Goal: Task Accomplishment & Management: Manage account settings

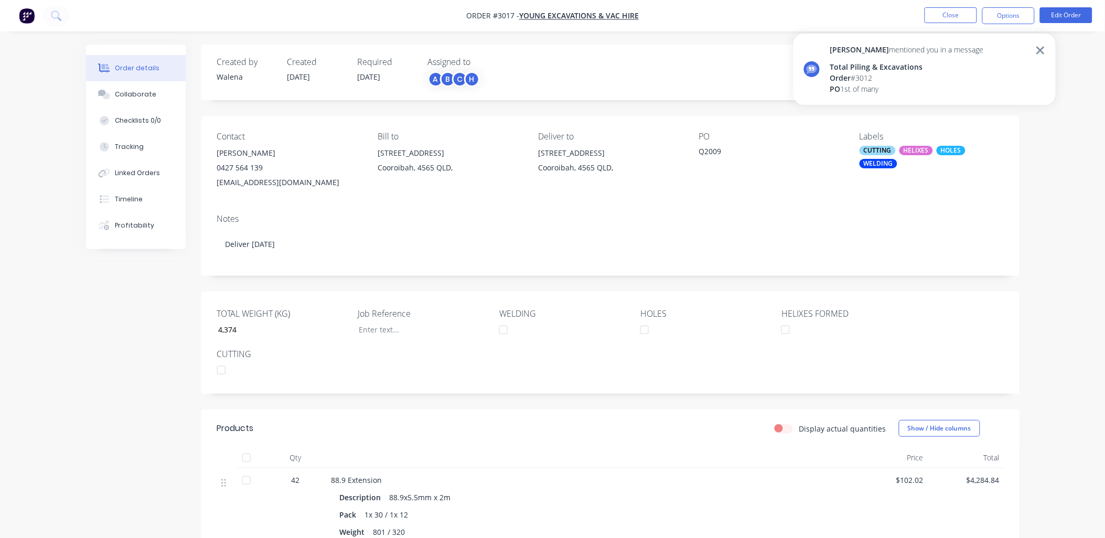
click at [934, 81] on div "Order # 3012" at bounding box center [907, 77] width 154 height 11
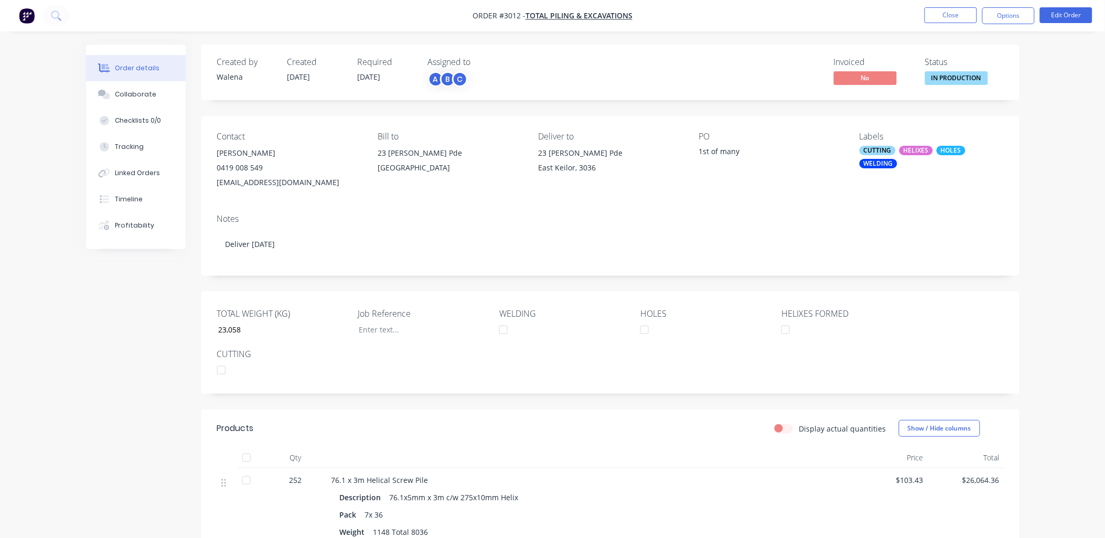
type input "23,058"
click at [125, 93] on div "Collaborate" at bounding box center [135, 94] width 41 height 9
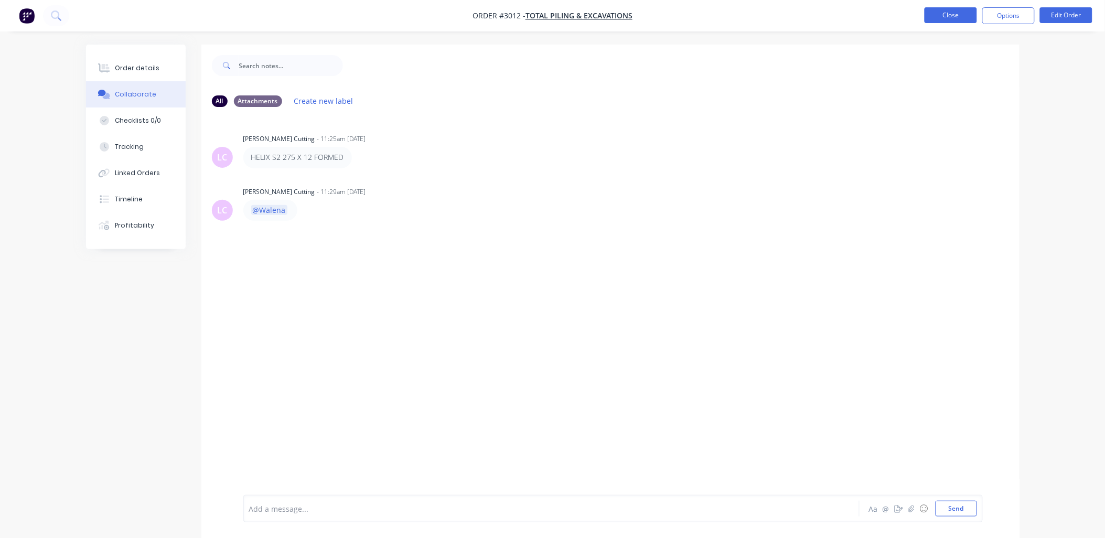
click at [942, 8] on button "Close" at bounding box center [950, 15] width 52 height 16
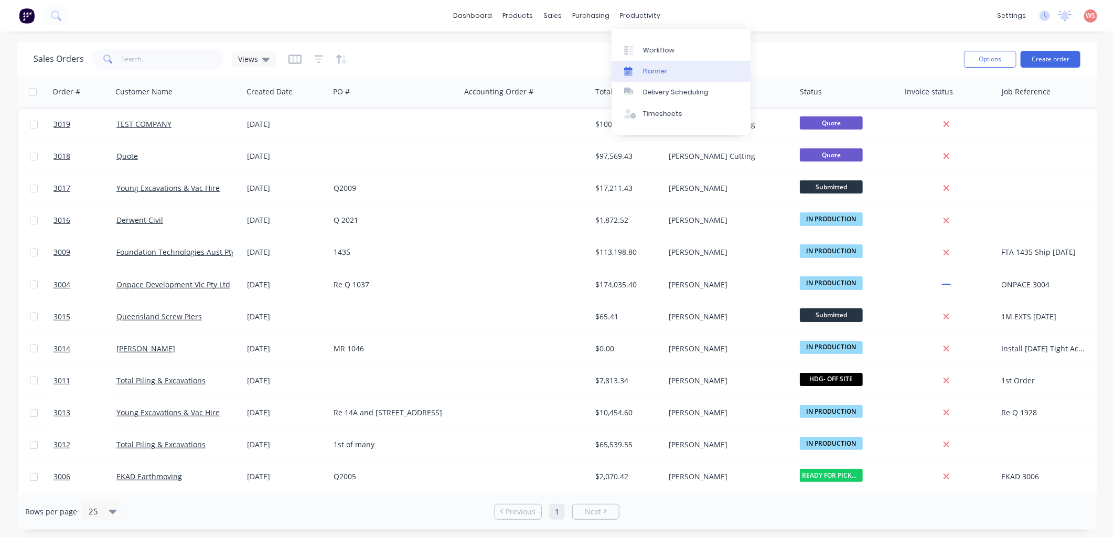
click at [649, 70] on div "Planner" at bounding box center [655, 71] width 25 height 9
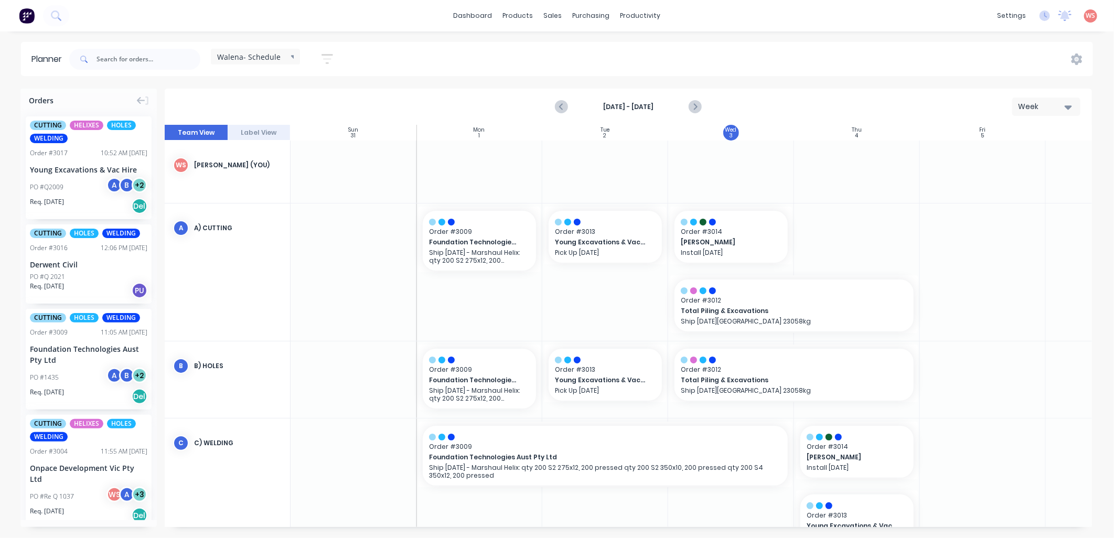
scroll to position [0, 1]
click at [690, 107] on icon "Next page" at bounding box center [694, 107] width 13 height 13
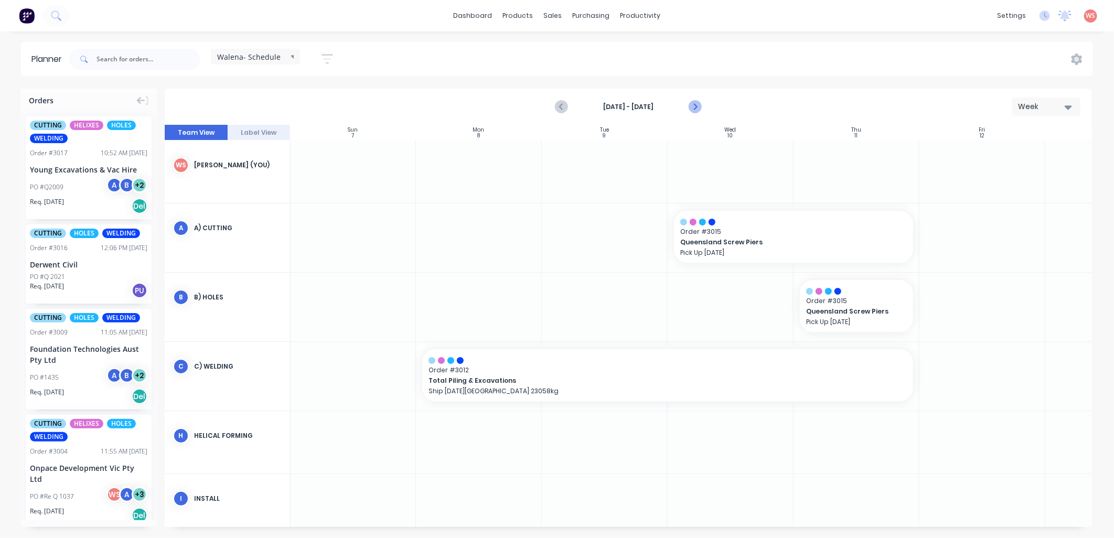
click at [691, 107] on icon "Next page" at bounding box center [694, 107] width 13 height 13
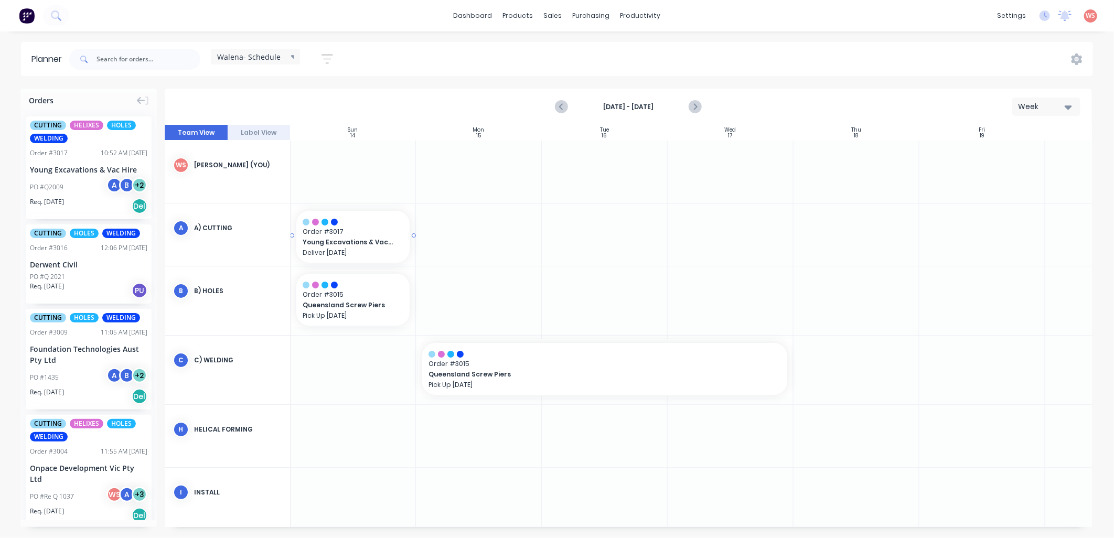
drag, startPoint x: 49, startPoint y: 169, endPoint x: 364, endPoint y: 257, distance: 327.6
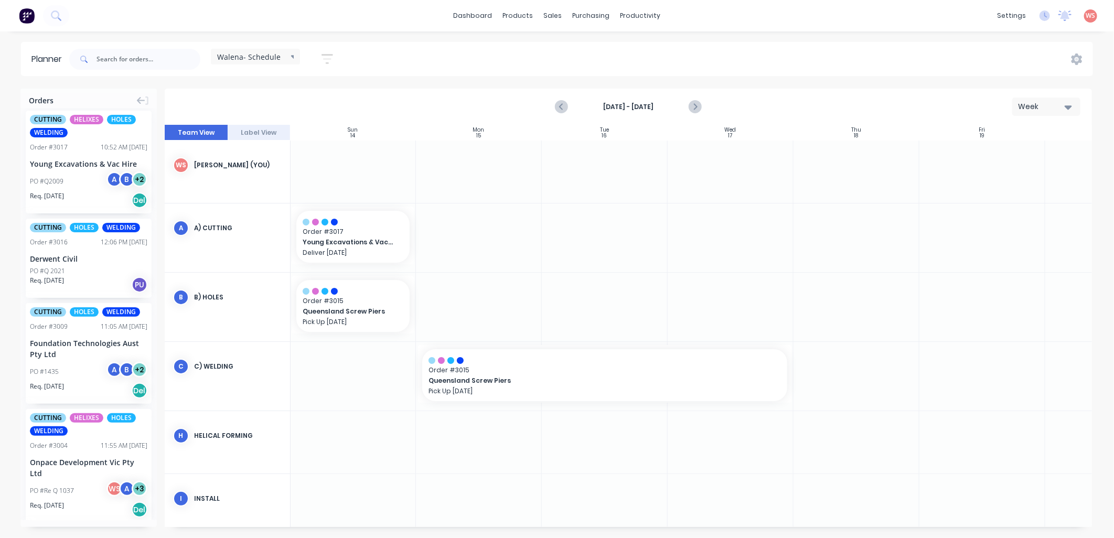
scroll to position [0, 0]
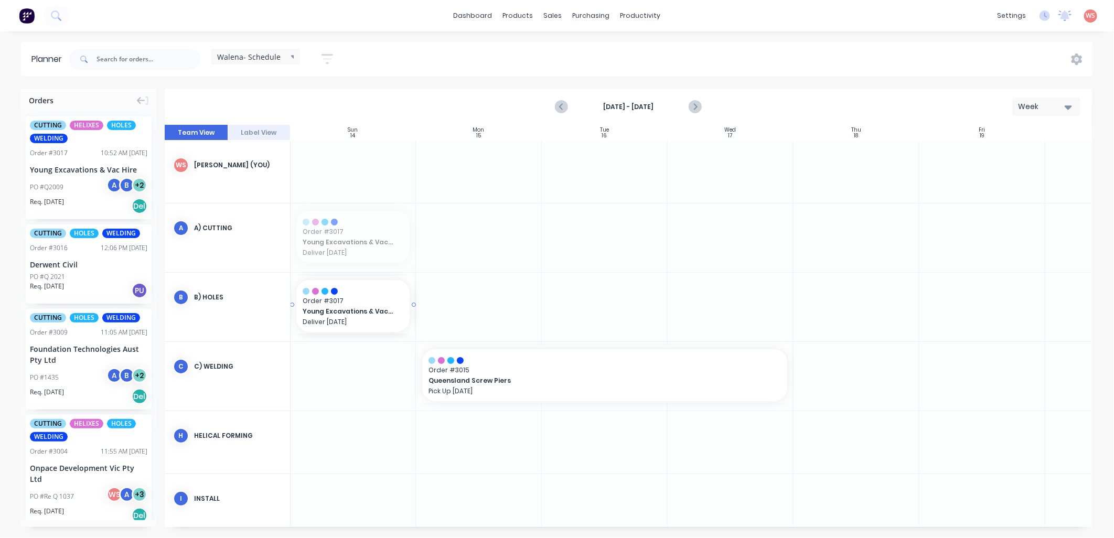
drag, startPoint x: 318, startPoint y: 235, endPoint x: 326, endPoint y: 302, distance: 67.5
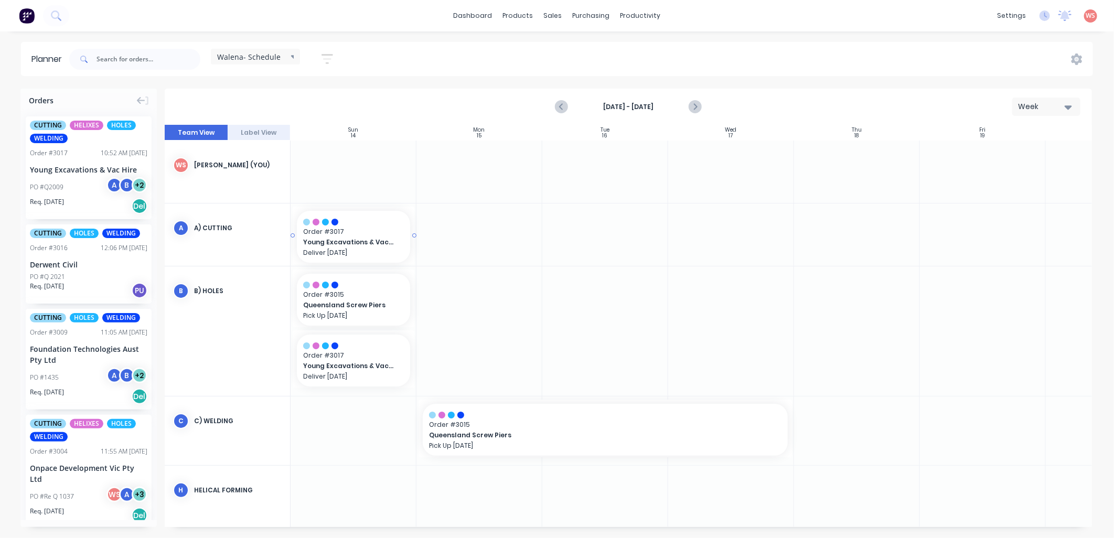
drag, startPoint x: 59, startPoint y: 160, endPoint x: 305, endPoint y: 222, distance: 253.2
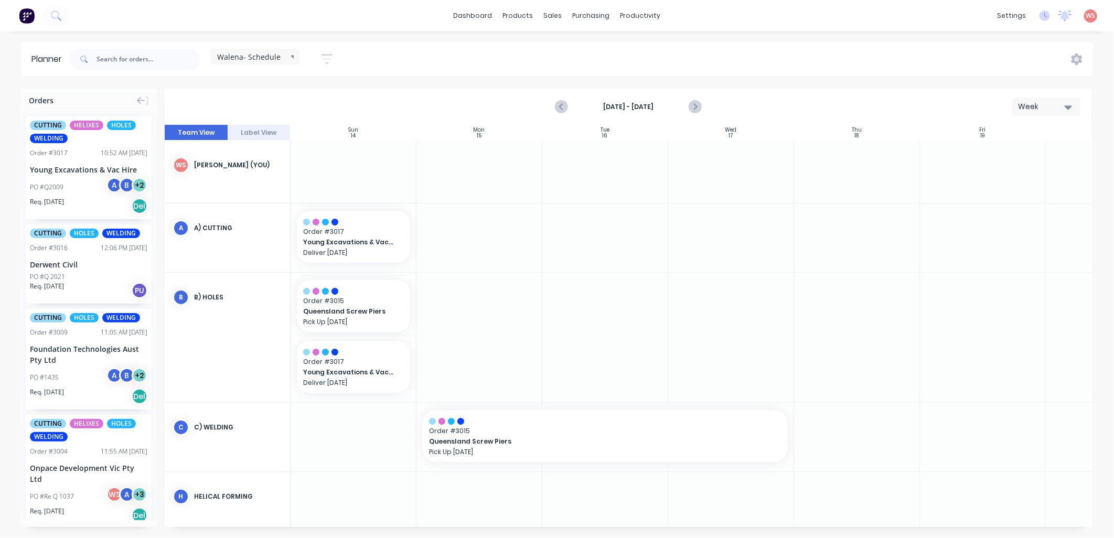
click at [65, 161] on div "CUTTING HELIXES HOLES WELDING Order # 3017 10:52 AM 03/09/25 Young Excavations …" at bounding box center [89, 167] width 126 height 103
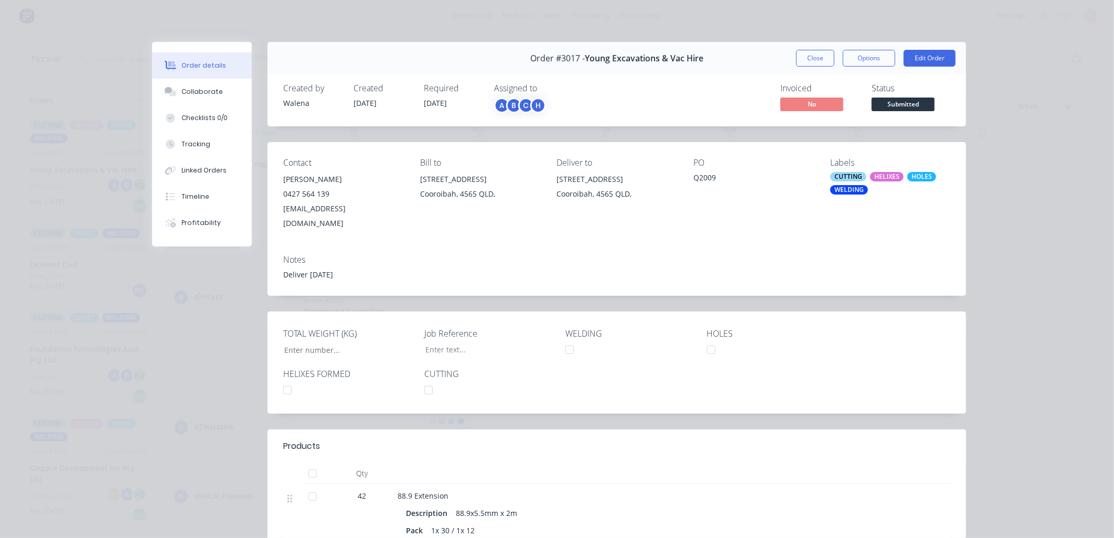
type input "4,374"
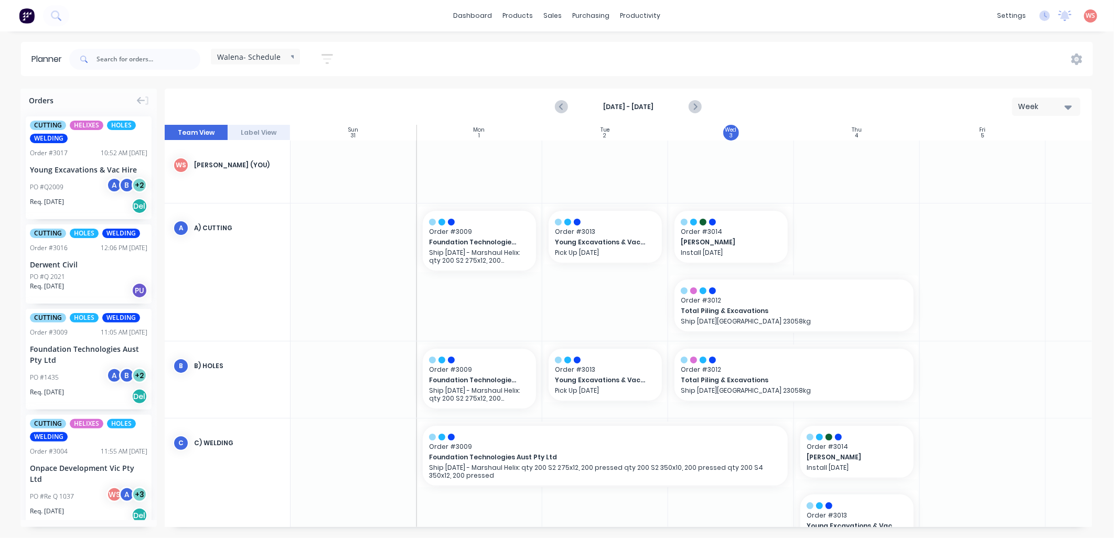
scroll to position [0, 1]
click at [694, 106] on icon "Next page" at bounding box center [694, 107] width 13 height 13
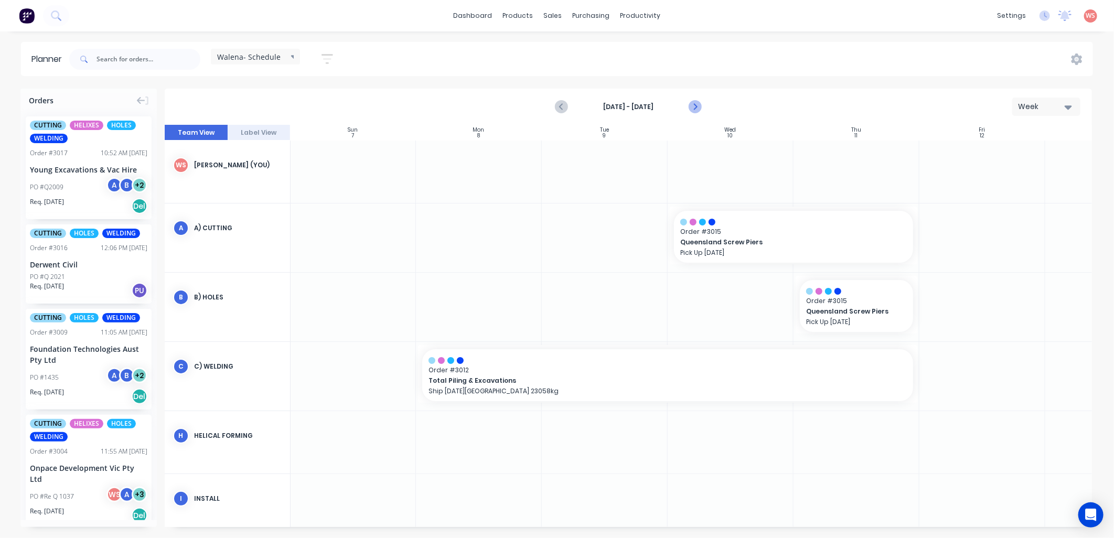
click at [694, 106] on icon "Next page" at bounding box center [694, 107] width 13 height 13
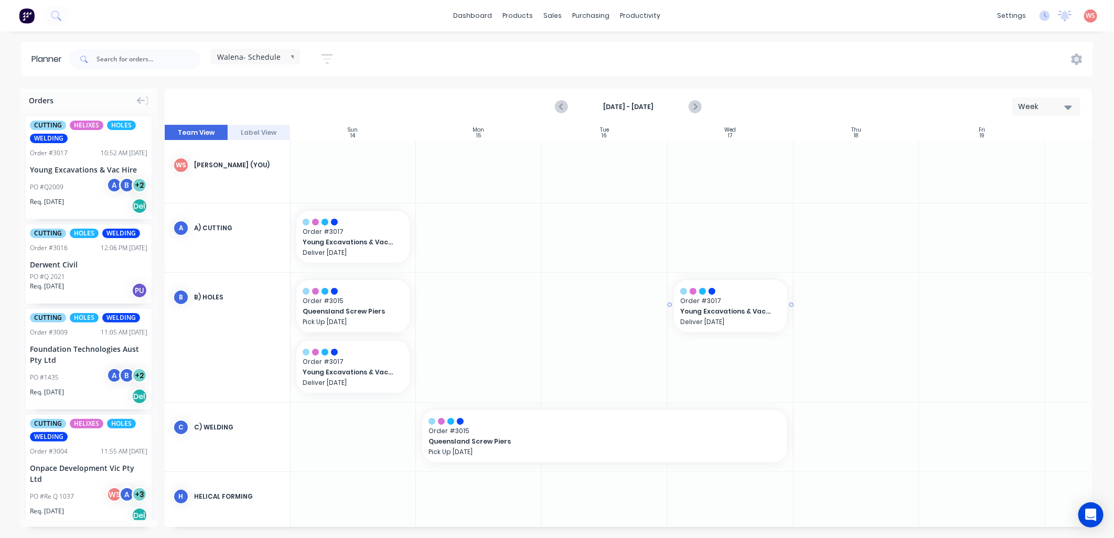
drag, startPoint x: 56, startPoint y: 156, endPoint x: 716, endPoint y: 312, distance: 678.2
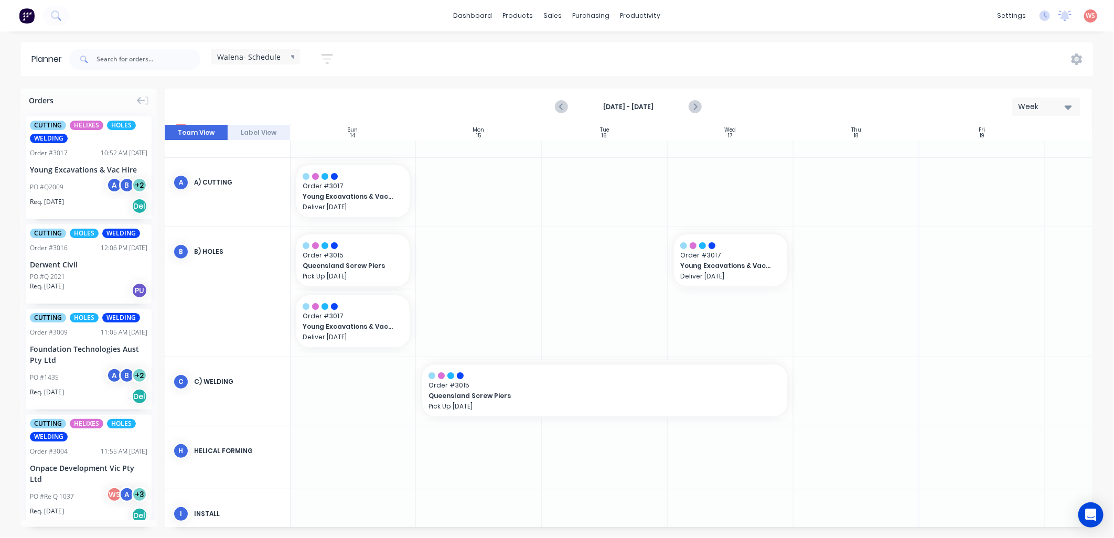
scroll to position [77, 1]
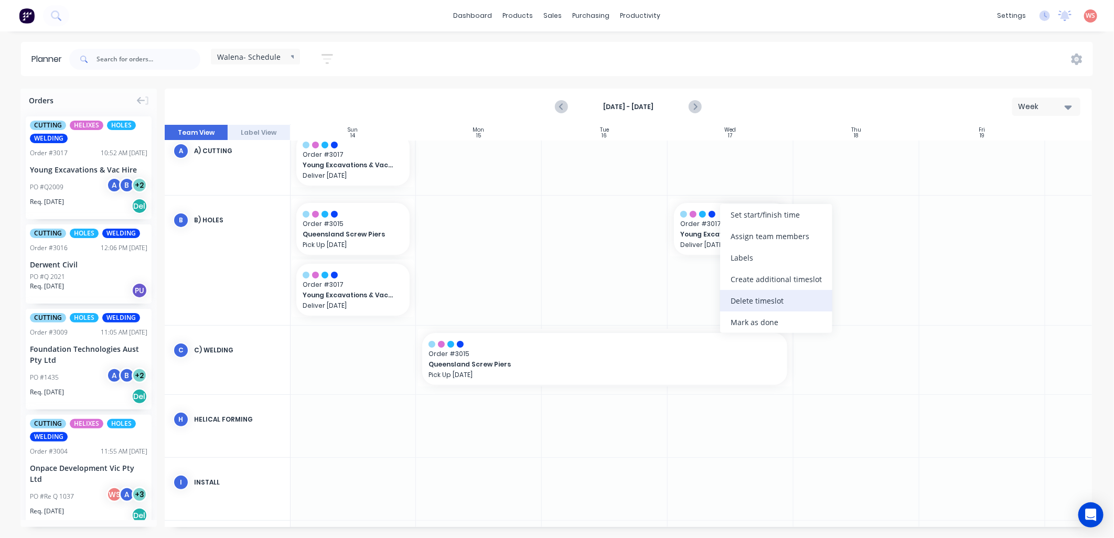
click at [747, 298] on div "Delete timeslot" at bounding box center [776, 300] width 112 height 21
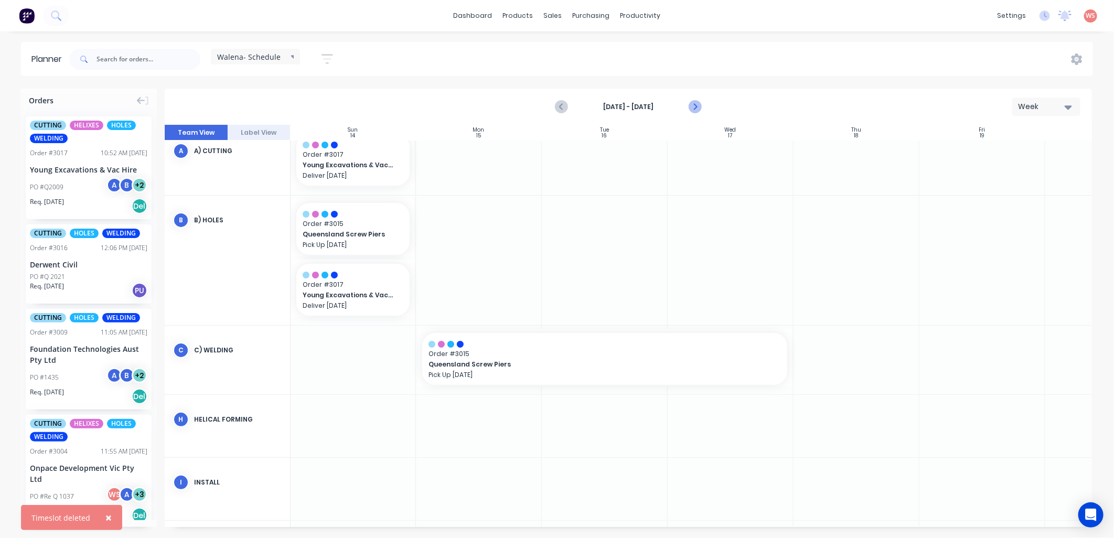
click at [696, 107] on icon "Next page" at bounding box center [694, 107] width 13 height 13
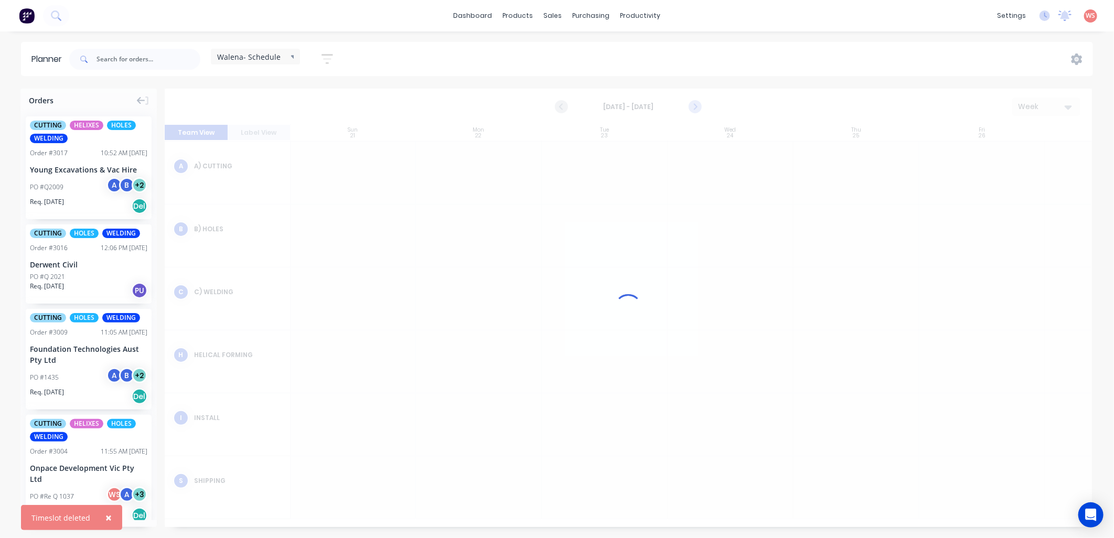
scroll to position [58, 1]
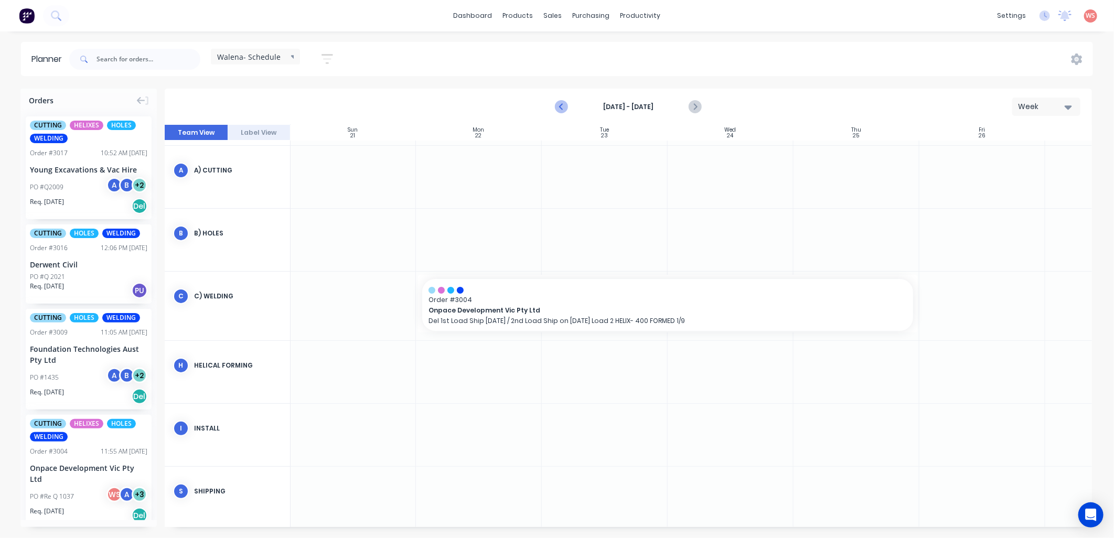
click at [560, 108] on icon "Previous page" at bounding box center [561, 107] width 13 height 13
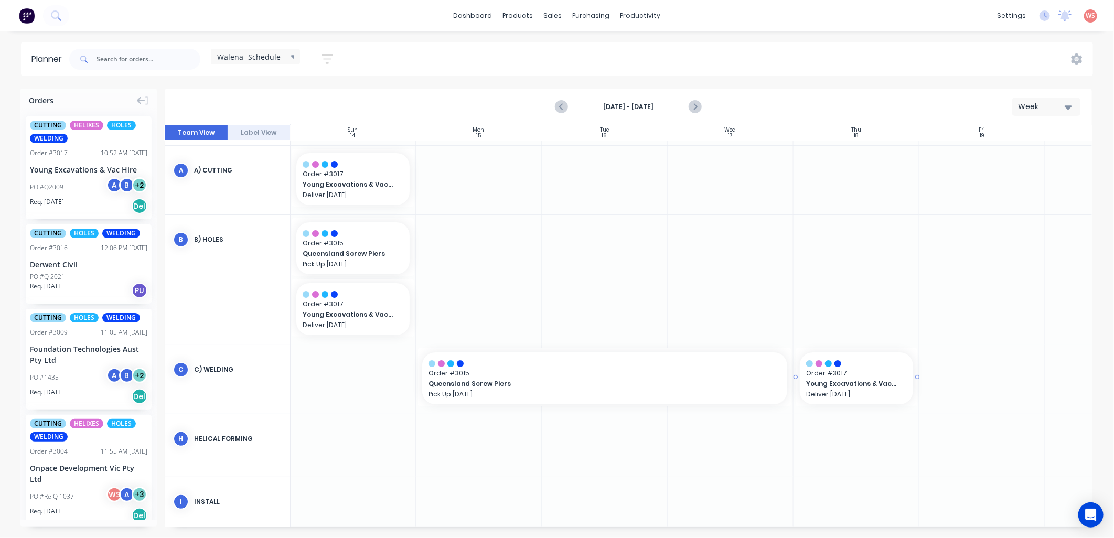
drag, startPoint x: 73, startPoint y: 168, endPoint x: 795, endPoint y: 371, distance: 749.5
drag, startPoint x: 355, startPoint y: 190, endPoint x: 464, endPoint y: 192, distance: 108.0
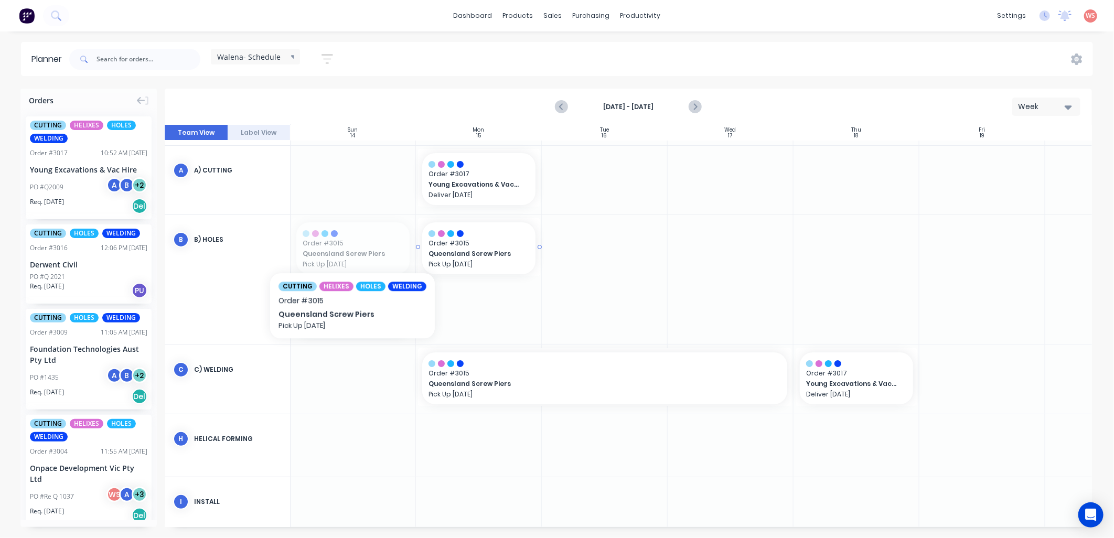
drag, startPoint x: 334, startPoint y: 245, endPoint x: 428, endPoint y: 240, distance: 94.5
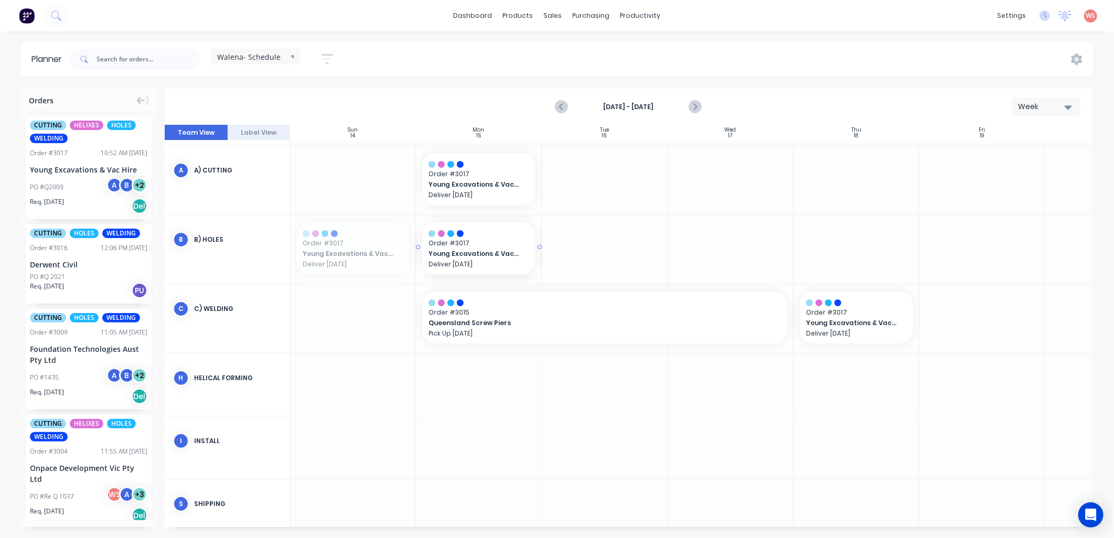
drag, startPoint x: 339, startPoint y: 245, endPoint x: 366, endPoint y: 245, distance: 26.7
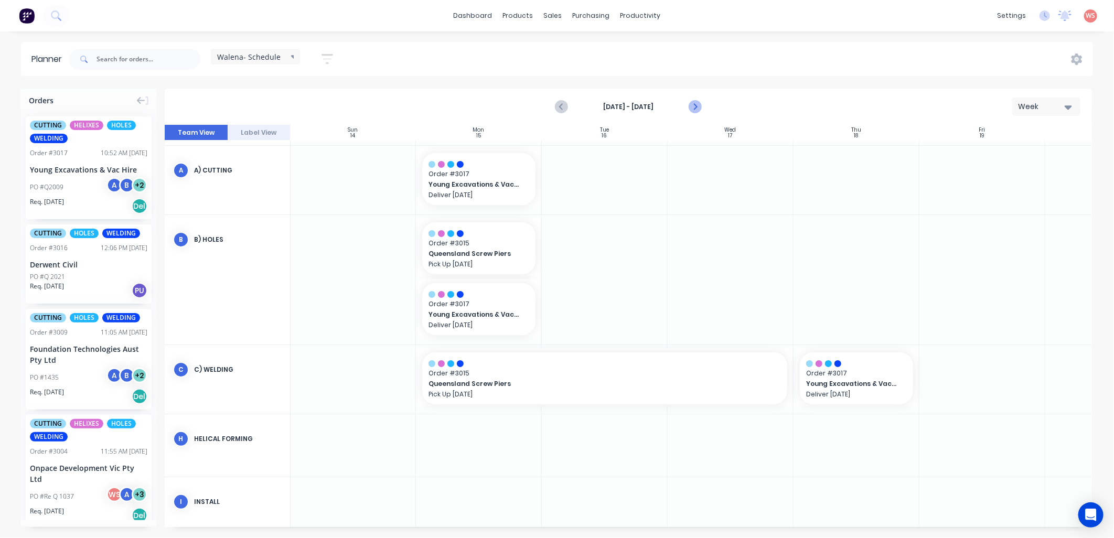
click at [694, 106] on icon "Next page" at bounding box center [694, 107] width 13 height 13
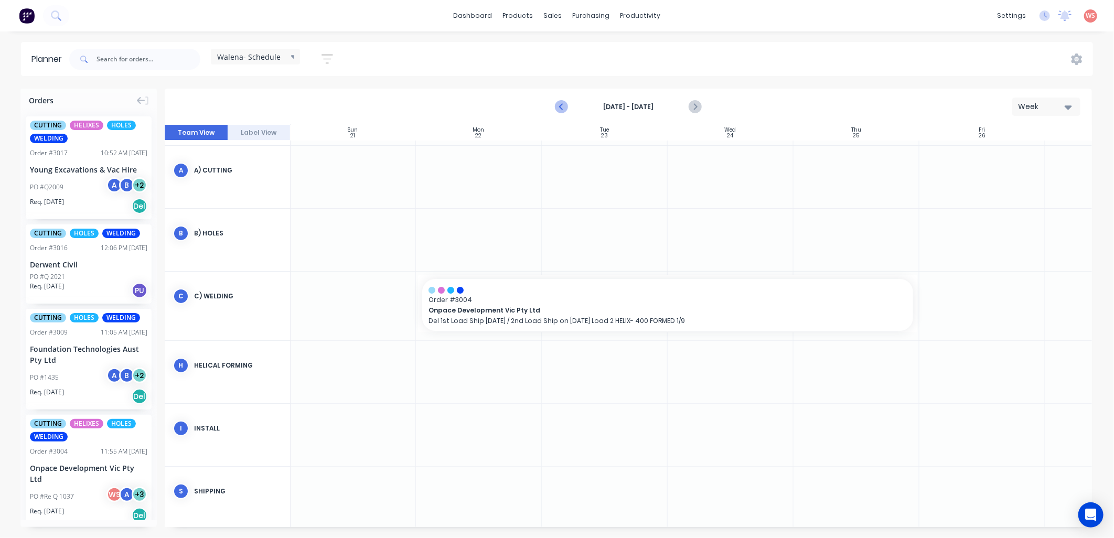
click at [558, 111] on icon "Previous page" at bounding box center [561, 107] width 13 height 13
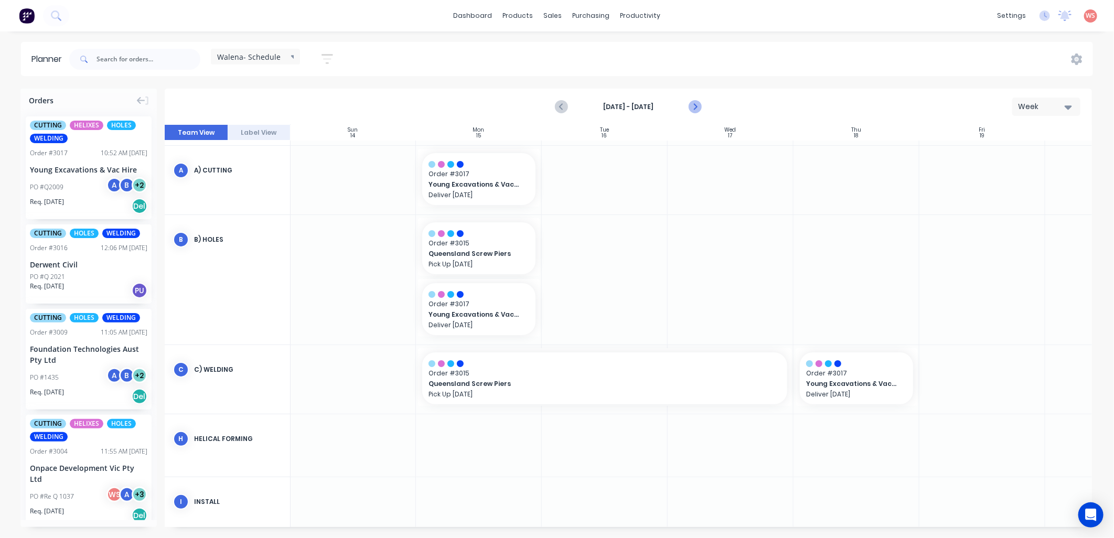
click at [691, 109] on icon "Next page" at bounding box center [694, 107] width 13 height 13
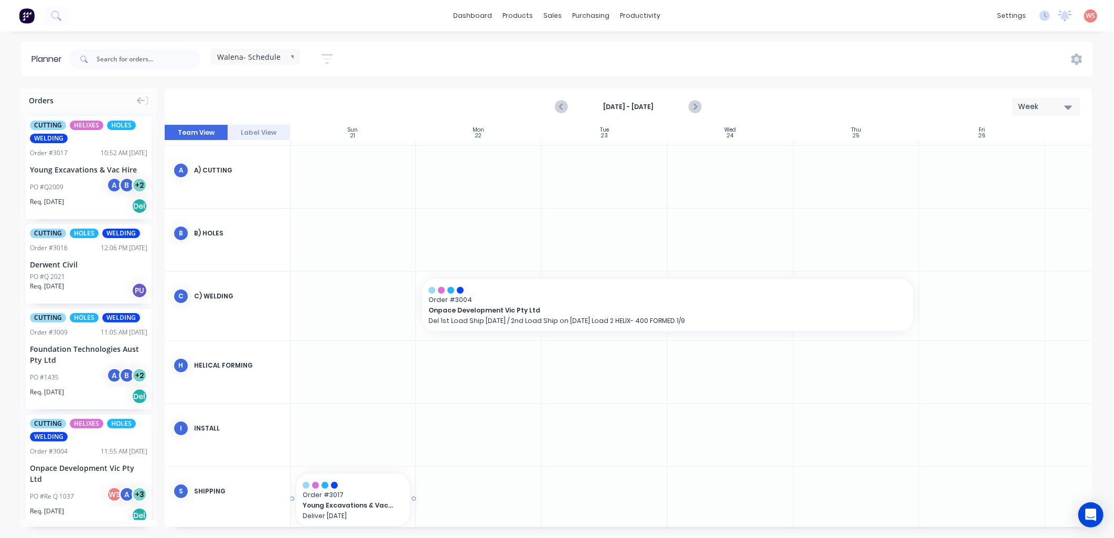
drag, startPoint x: 66, startPoint y: 158, endPoint x: 345, endPoint y: 494, distance: 436.8
drag, startPoint x: 324, startPoint y: 505, endPoint x: 488, endPoint y: 494, distance: 164.4
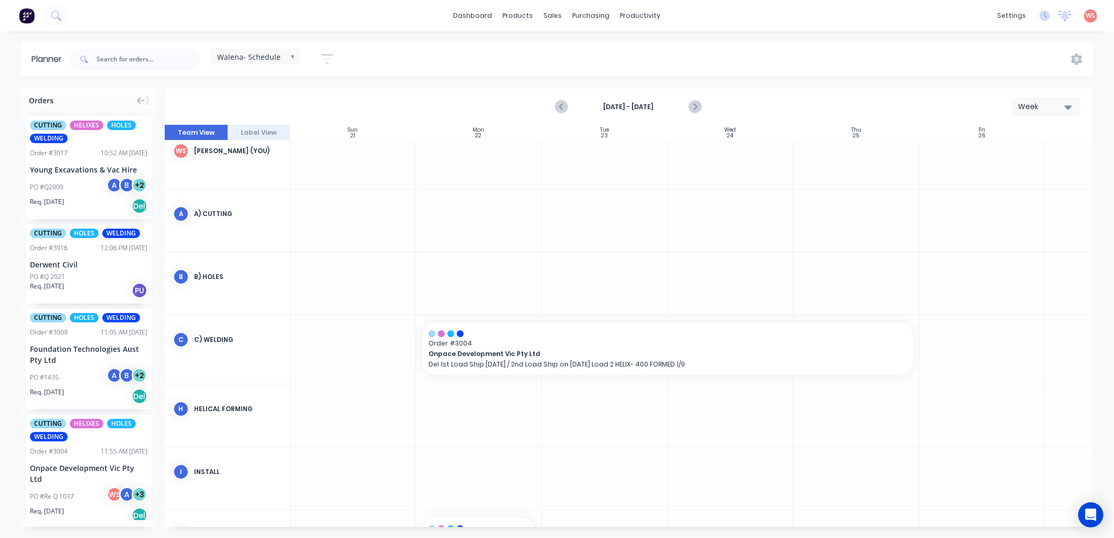
scroll to position [0, 1]
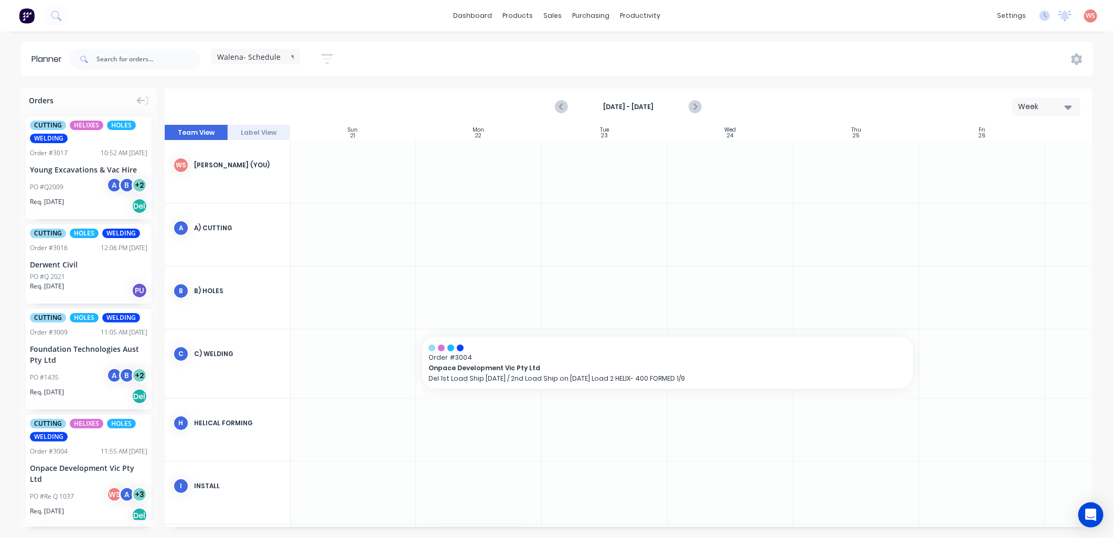
click at [329, 61] on icon "button" at bounding box center [327, 58] width 12 height 13
click at [316, 96] on icon "button" at bounding box center [314, 98] width 7 height 12
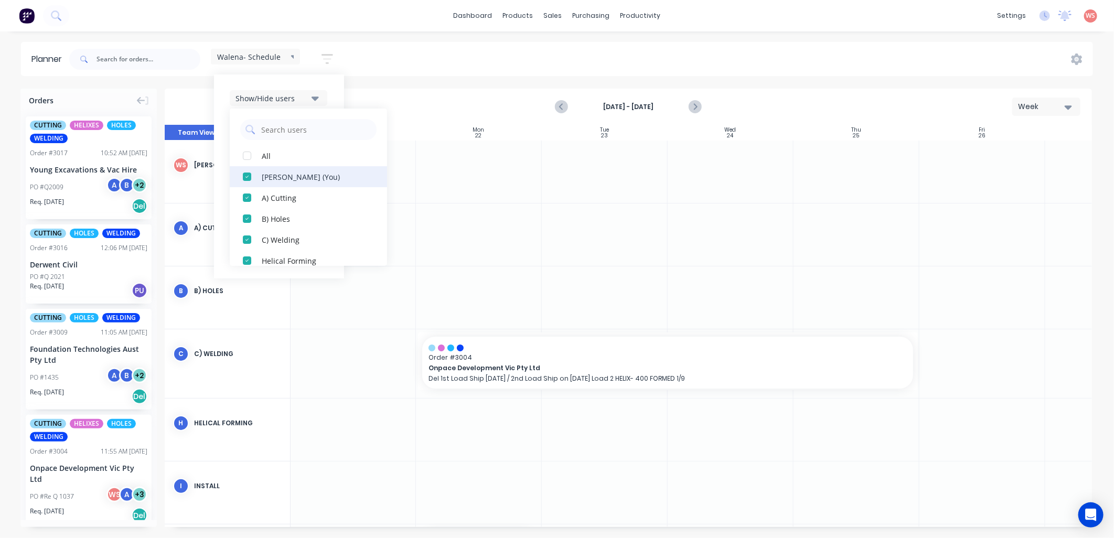
click at [249, 177] on div "button" at bounding box center [246, 176] width 21 height 21
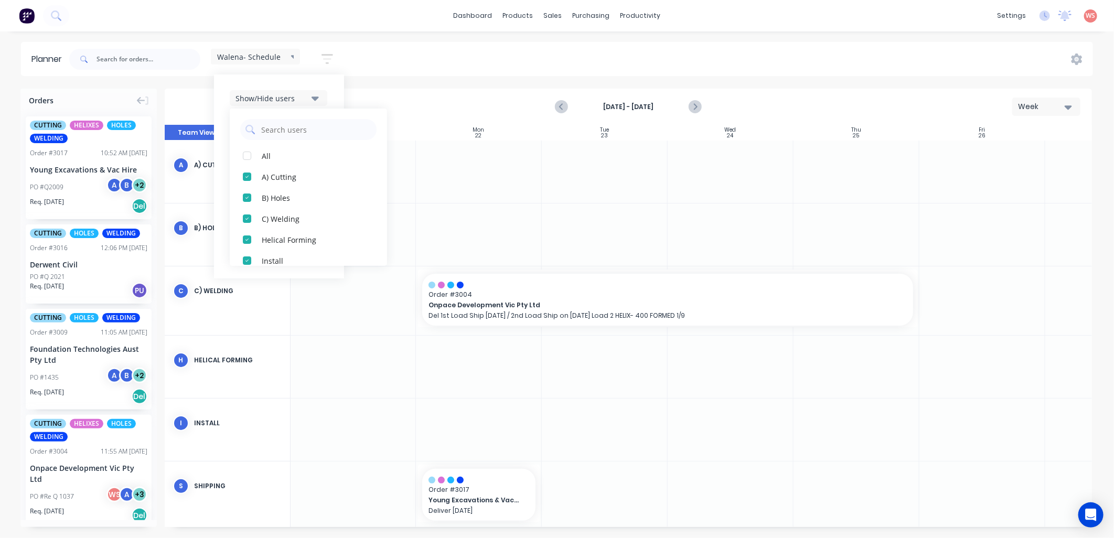
click at [354, 61] on div "Walena- Schedule Save new view None edit Walena- Schedule (Default) edit Factor…" at bounding box center [580, 59] width 1026 height 31
click at [293, 60] on icon at bounding box center [294, 57] width 7 height 12
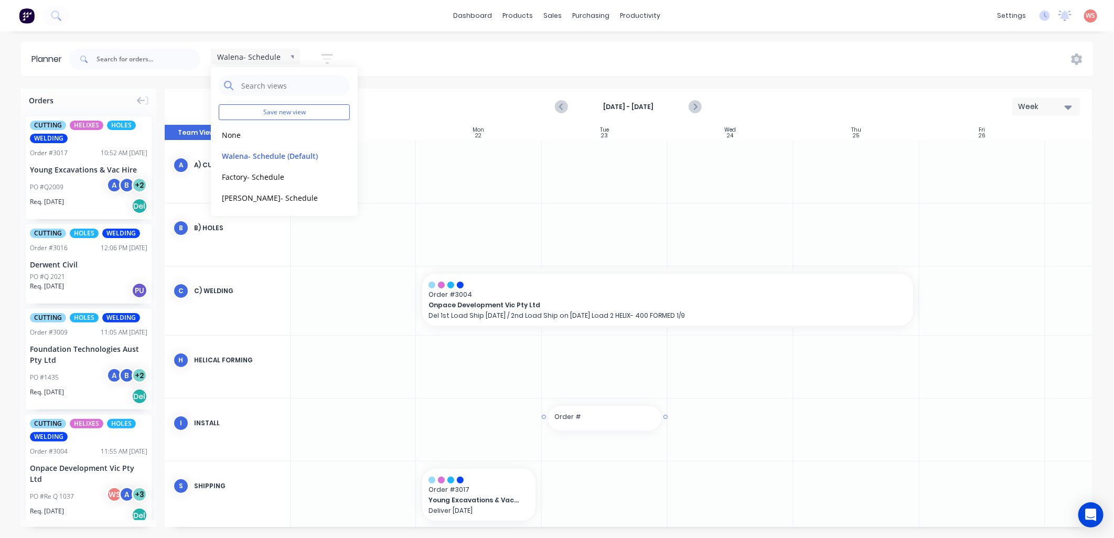
drag, startPoint x: 649, startPoint y: 460, endPoint x: 646, endPoint y: 449, distance: 11.3
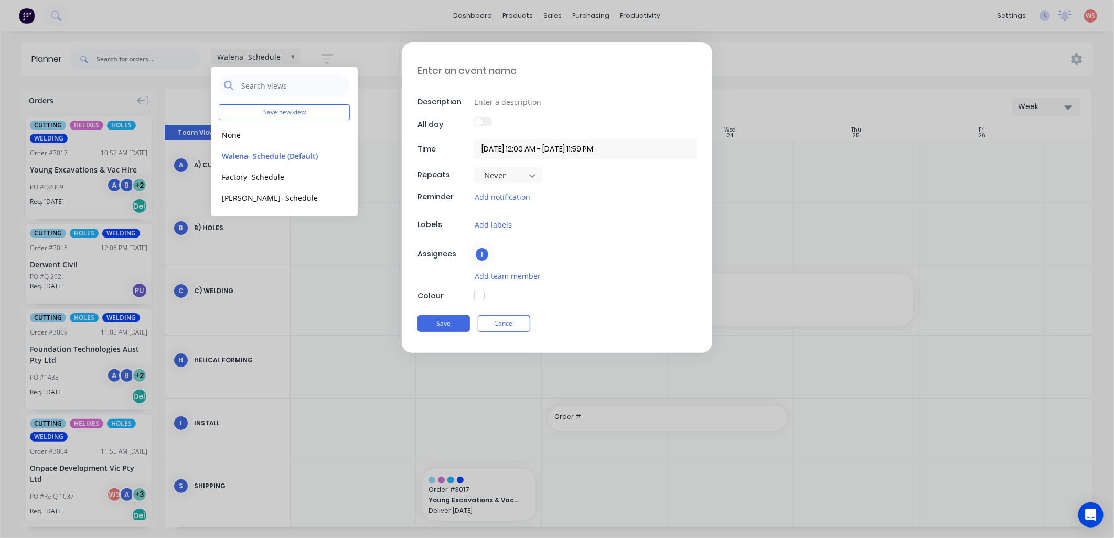
click at [645, 449] on div "Description All day Time 23/09/2025 12:00 AM - 24/09/2025 11:59 PM Repeats Neve…" at bounding box center [557, 269] width 1114 height 538
type textarea "x"
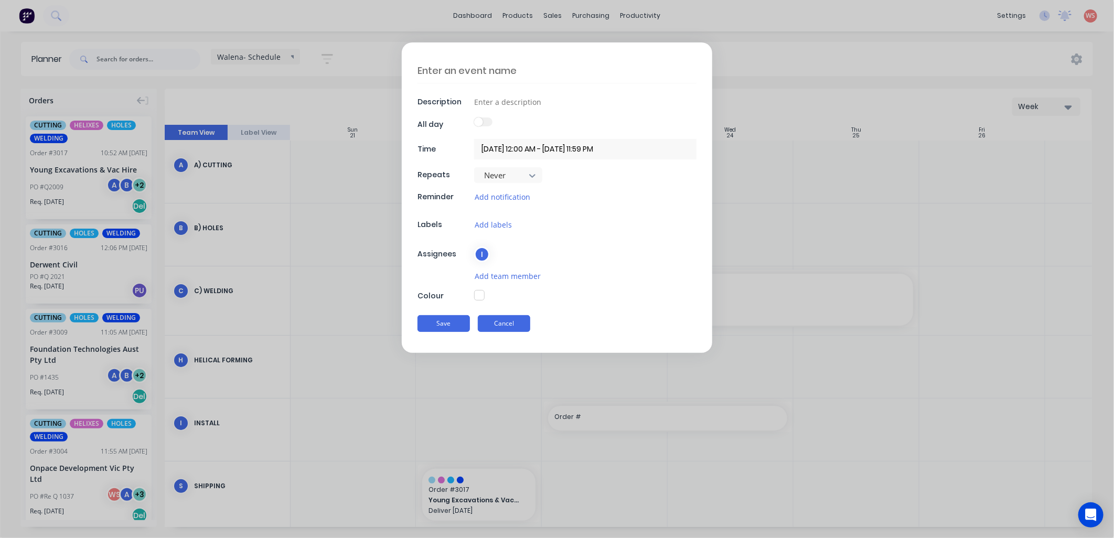
click at [512, 324] on button "Cancel" at bounding box center [504, 323] width 52 height 17
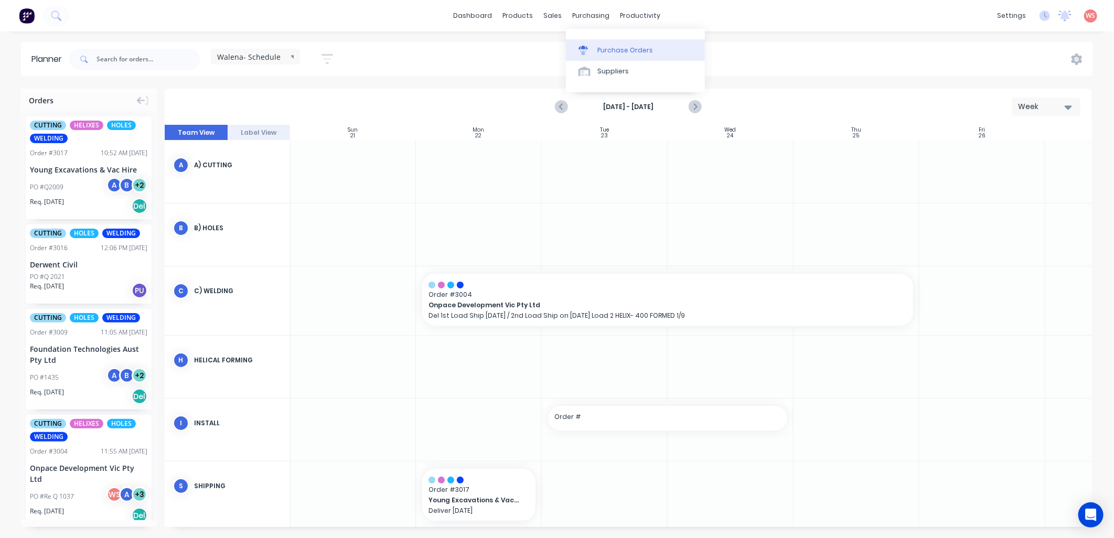
click at [611, 50] on div "Purchase Orders" at bounding box center [625, 50] width 56 height 9
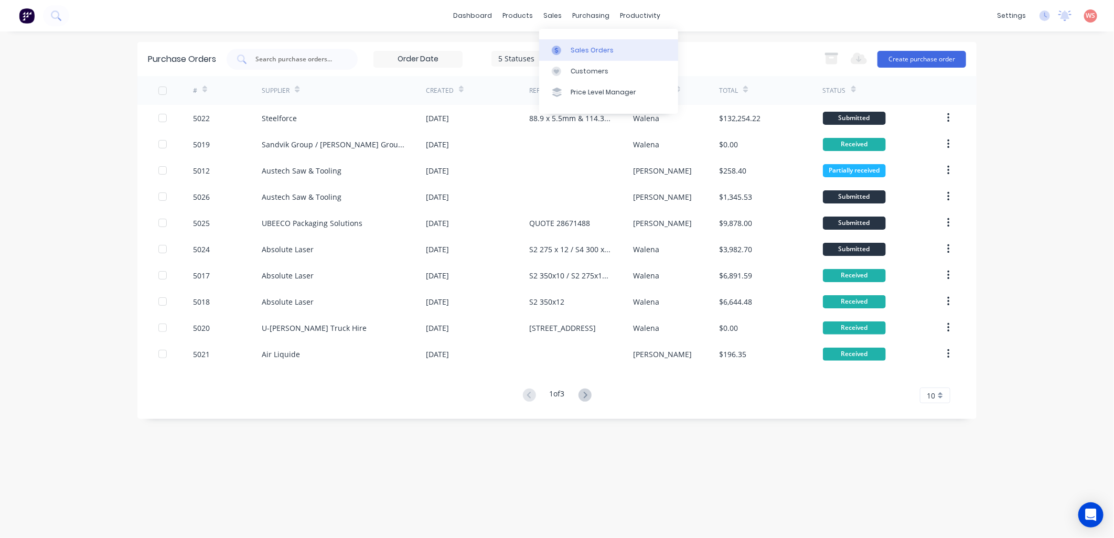
click at [615, 51] on link "Sales Orders" at bounding box center [608, 49] width 139 height 21
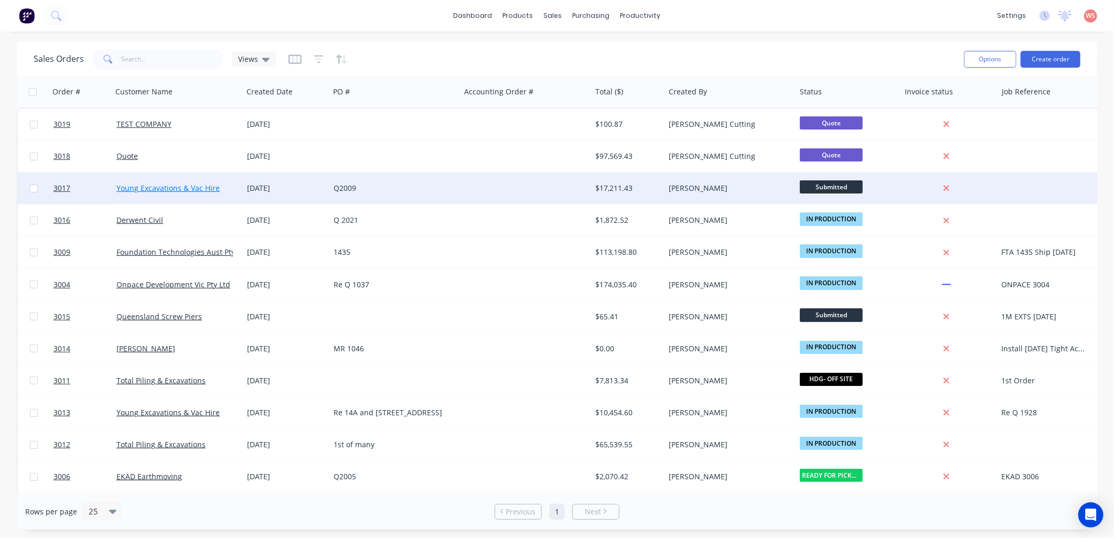
click at [164, 186] on link "Young Excavations & Vac Hire" at bounding box center [167, 188] width 103 height 10
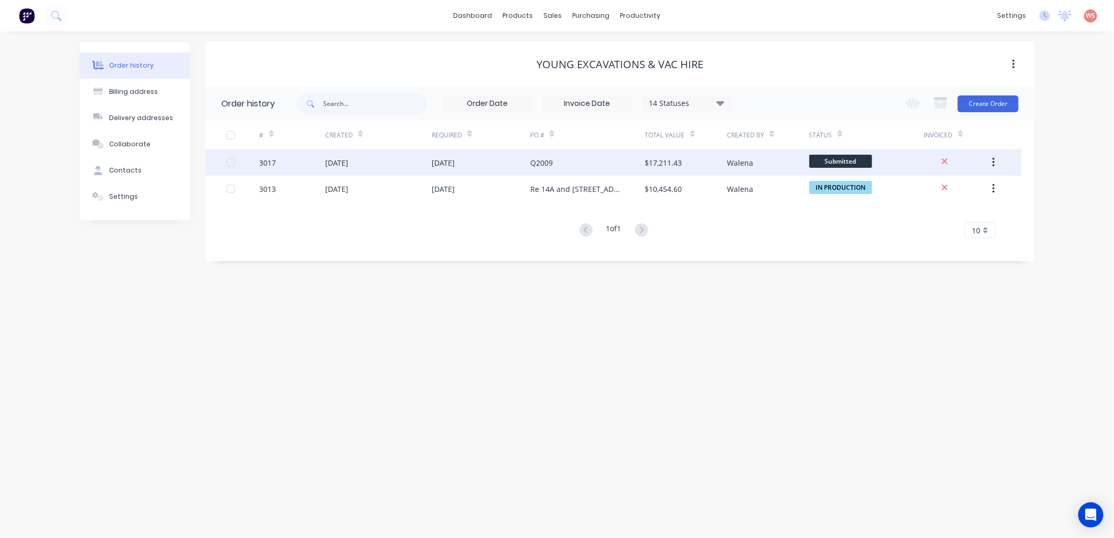
click at [331, 169] on div "[DATE]" at bounding box center [378, 162] width 106 height 26
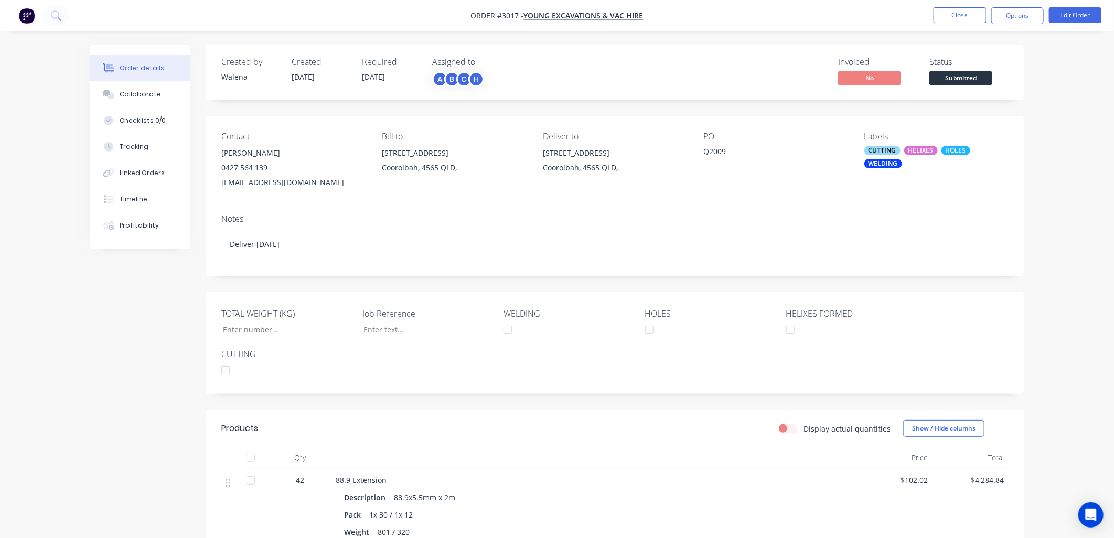
type input "4,374"
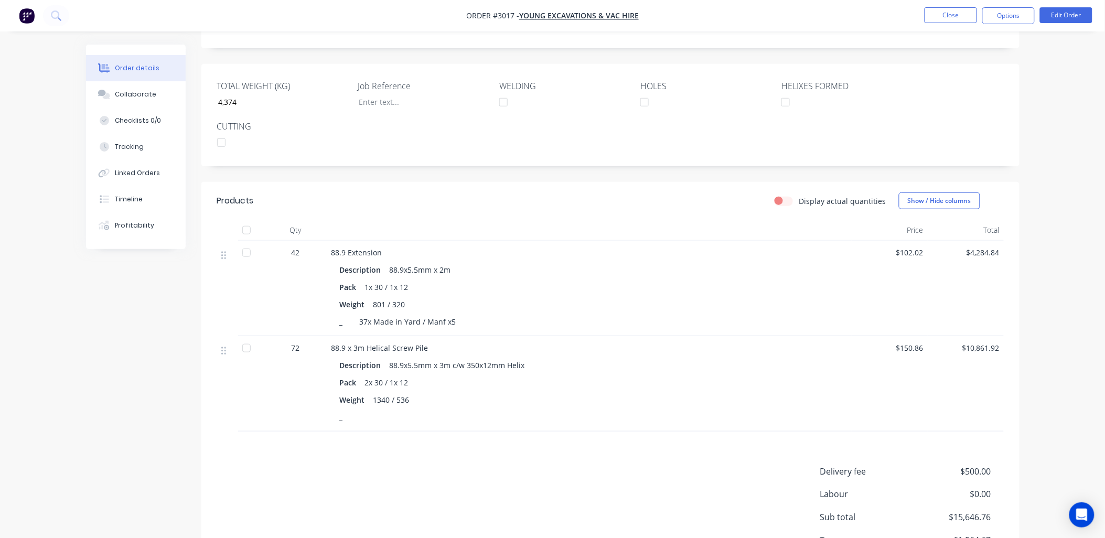
scroll to position [310, 0]
